Goal: Transaction & Acquisition: Purchase product/service

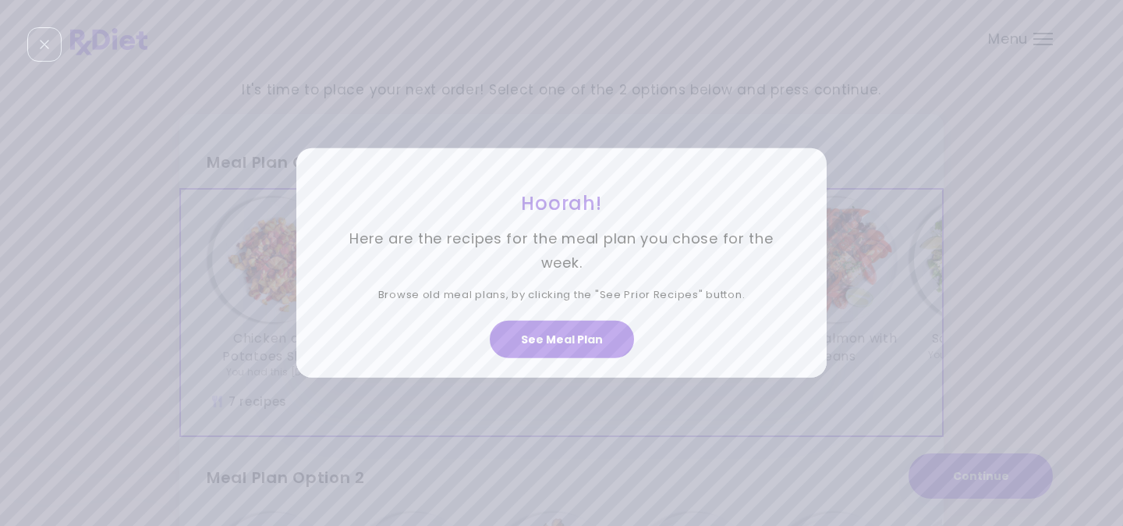
click at [1037, 43] on div "Hoorah! Here are the recipes for the meal plan you chose for the week. Browse o…" at bounding box center [561, 263] width 1123 height 526
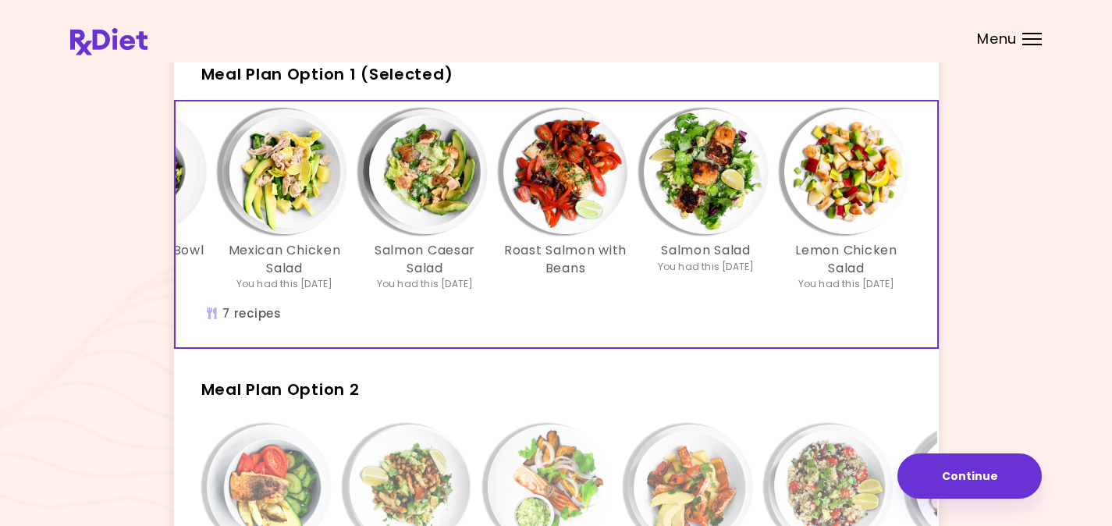
scroll to position [0, 268]
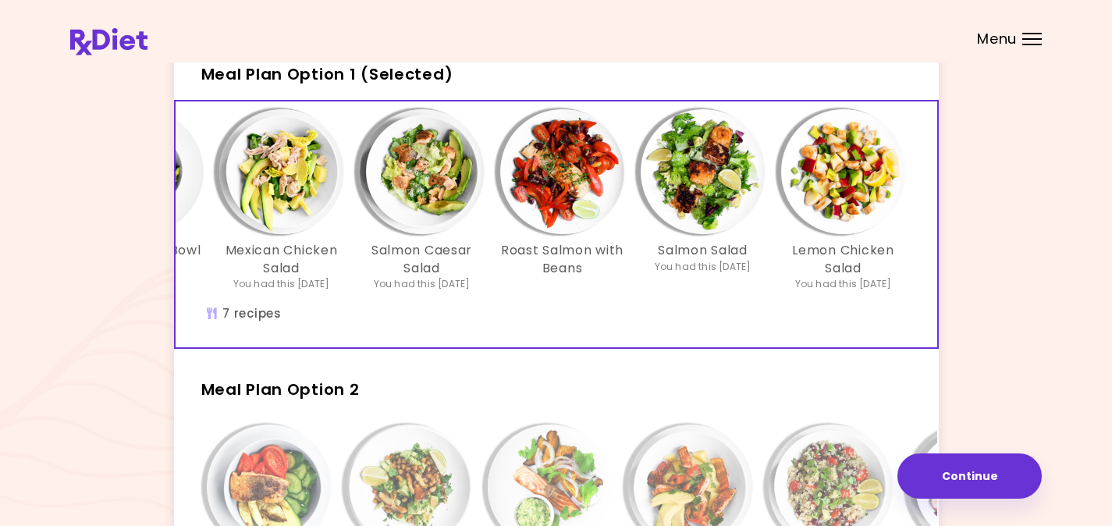
drag, startPoint x: 751, startPoint y: 357, endPoint x: 952, endPoint y: 387, distance: 202.7
click at [952, 387] on div "It's time to place your next order! Select one of the 2 options below and press…" at bounding box center [555, 390] width 971 height 824
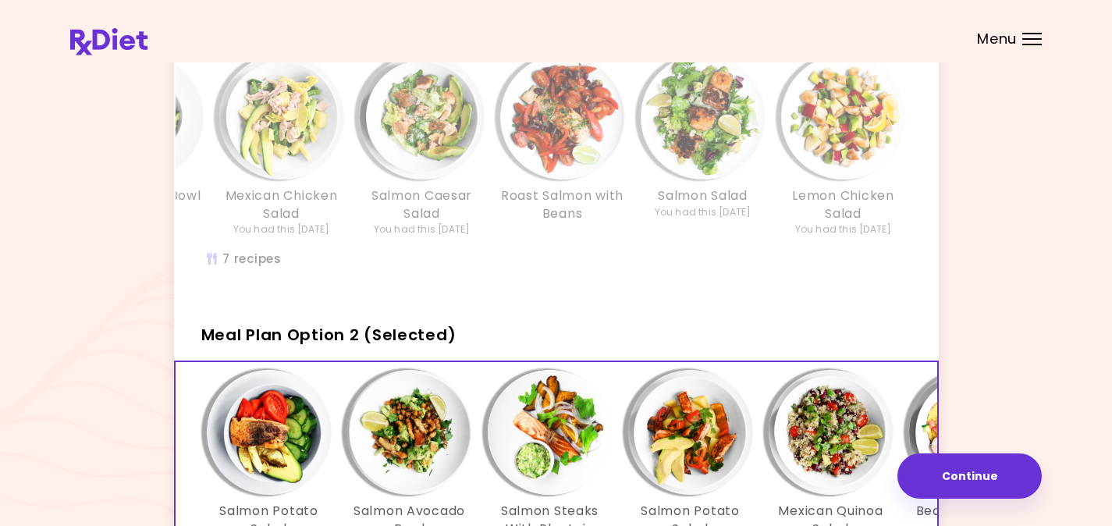
scroll to position [0, 0]
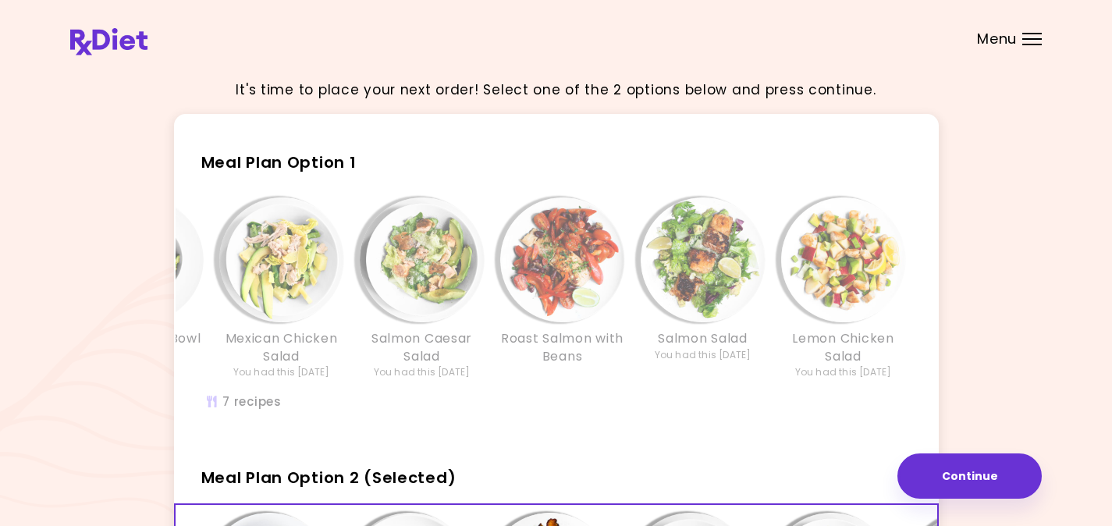
click at [705, 376] on div "Salmon Salad You had this [DATE]" at bounding box center [703, 288] width 140 height 182
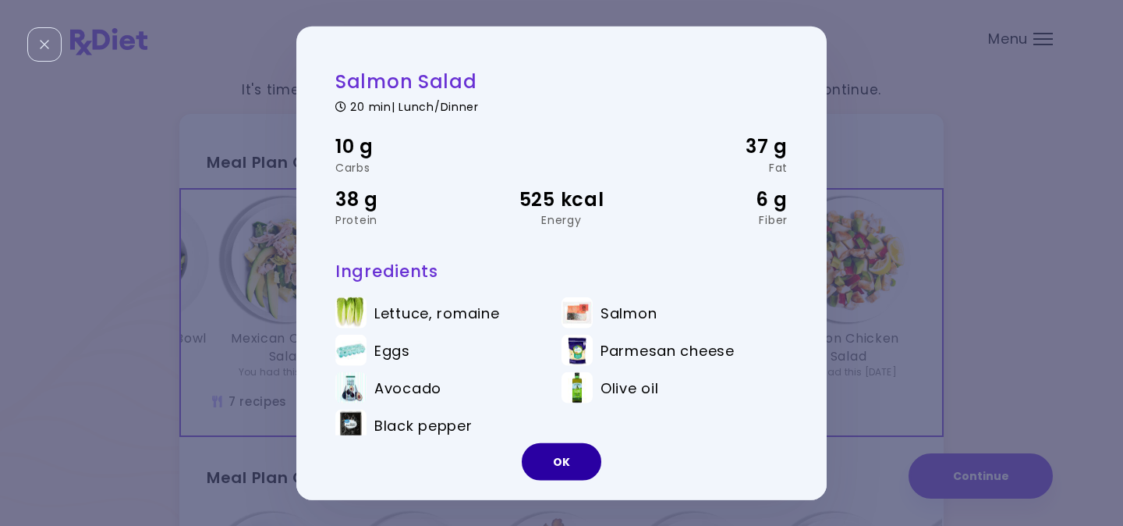
click at [583, 457] on button "OK" at bounding box center [562, 460] width 80 height 37
click at [583, 457] on div "Meal Plan Option 1 (Selected) Chicken and Potatoes Skillet You had this [DATE] …" at bounding box center [561, 492] width 765 height 757
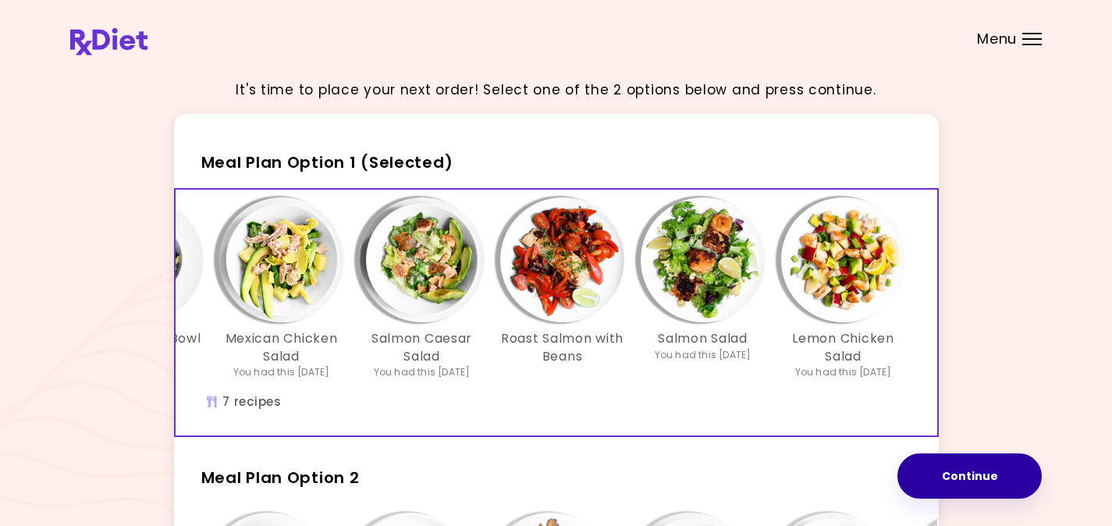
click at [960, 471] on button "Continue" at bounding box center [969, 475] width 144 height 45
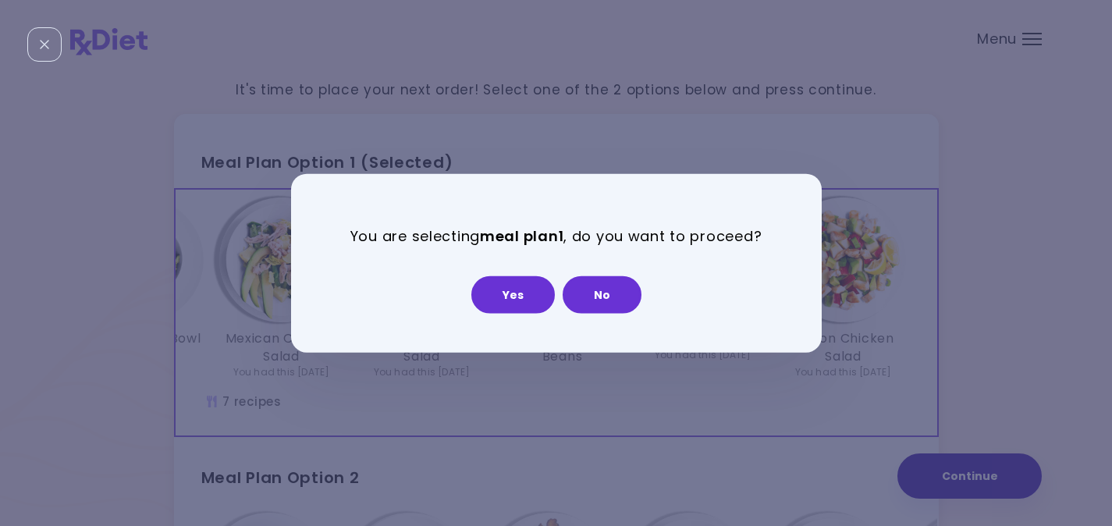
click at [960, 471] on div "You are selecting meal plan 1 , do you want to proceed? Yes No" at bounding box center [556, 263] width 1112 height 526
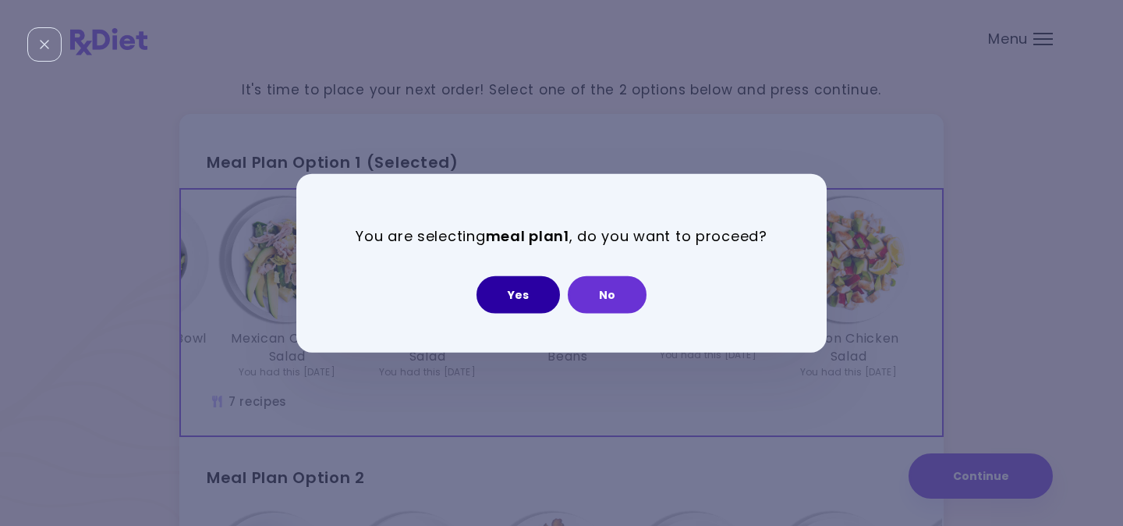
click at [520, 300] on button "Yes" at bounding box center [518, 293] width 83 height 37
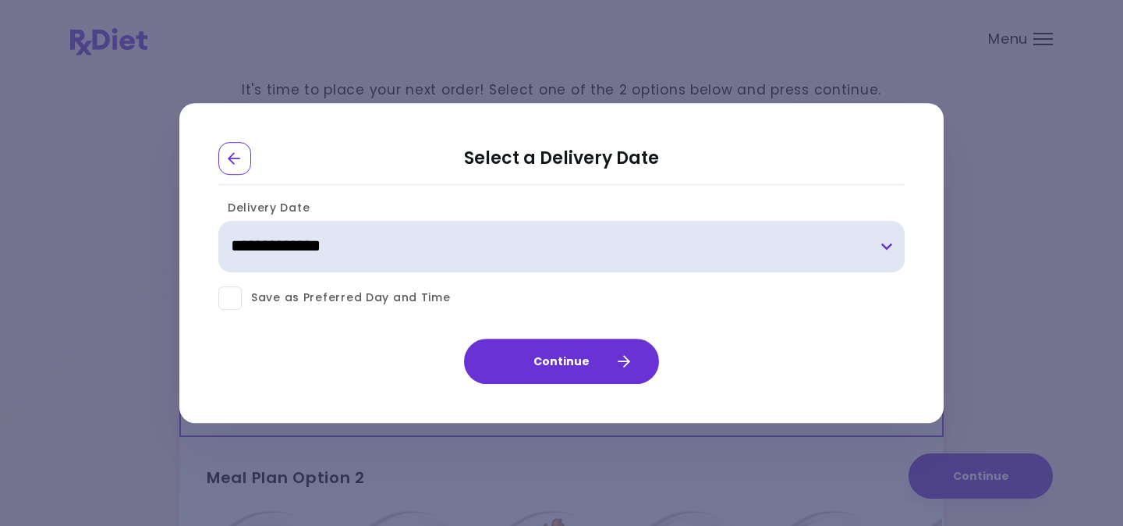
click at [882, 247] on select "**********" at bounding box center [561, 246] width 687 height 51
select select "**********"
click at [218, 221] on select "**********" at bounding box center [561, 246] width 687 height 51
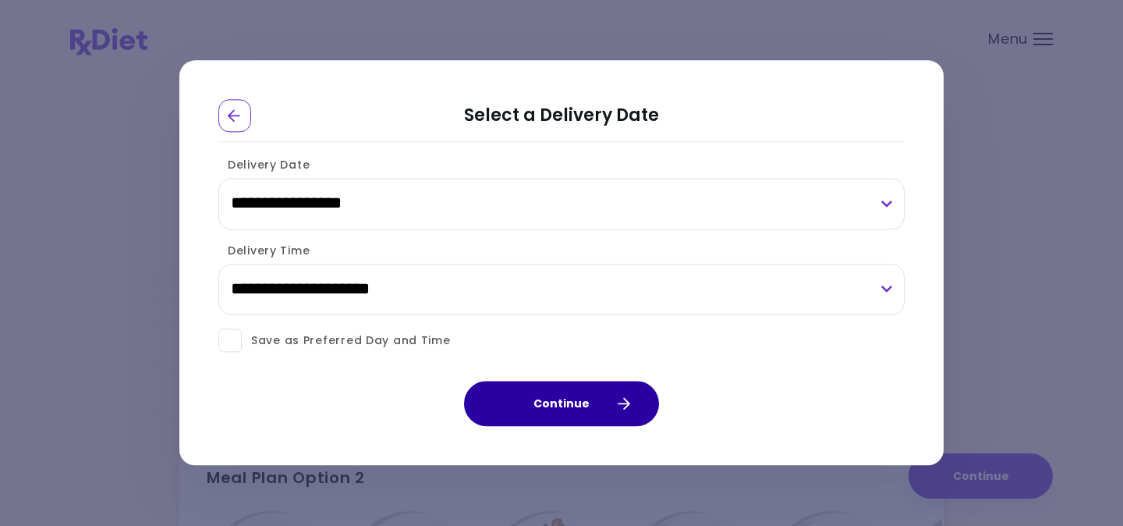
click at [565, 394] on button "Continue" at bounding box center [561, 404] width 195 height 45
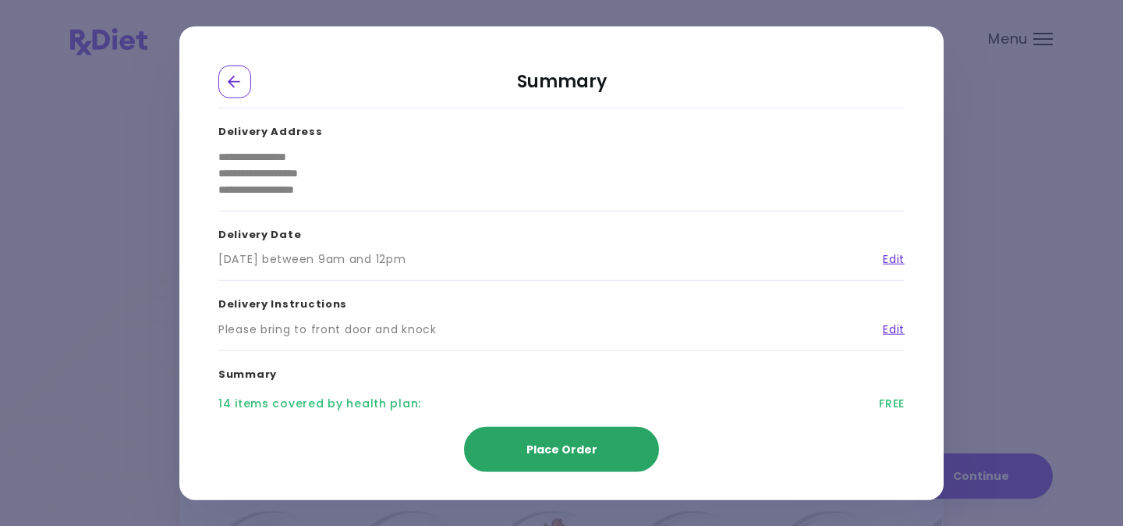
click at [573, 432] on button "Place Order" at bounding box center [561, 448] width 195 height 45
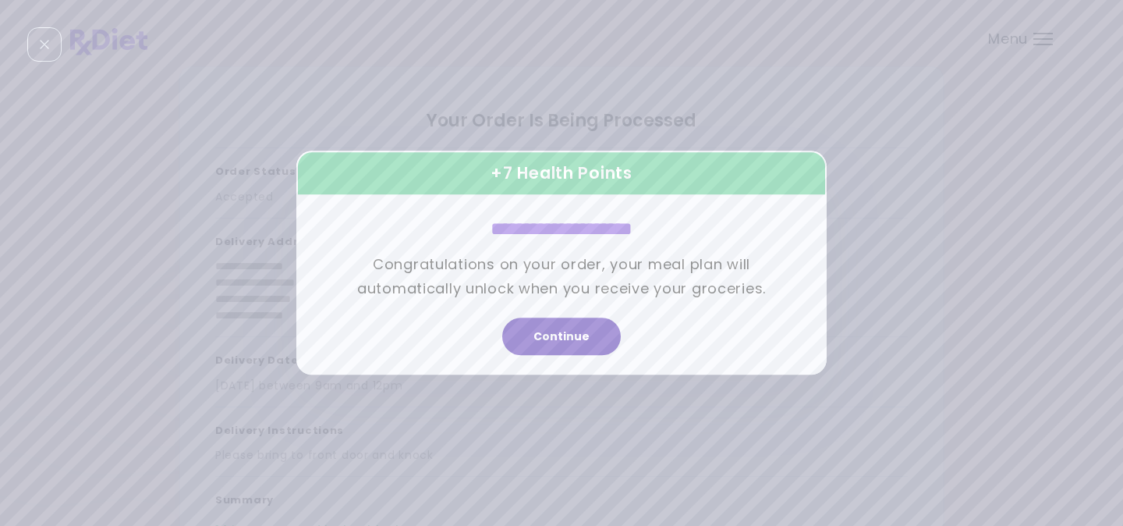
click at [566, 339] on button "Continue" at bounding box center [561, 336] width 119 height 37
